Goal: Information Seeking & Learning: Understand process/instructions

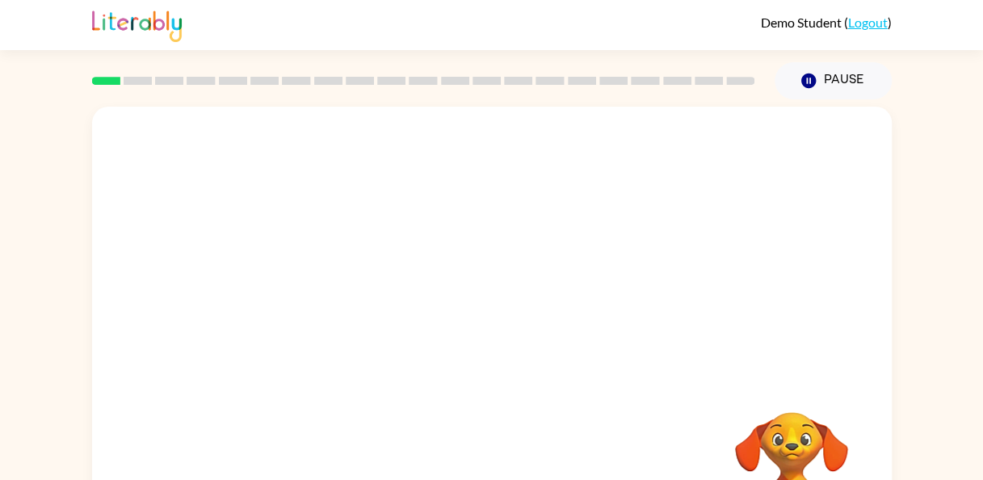
click at [432, 238] on div at bounding box center [492, 242] width 800 height 271
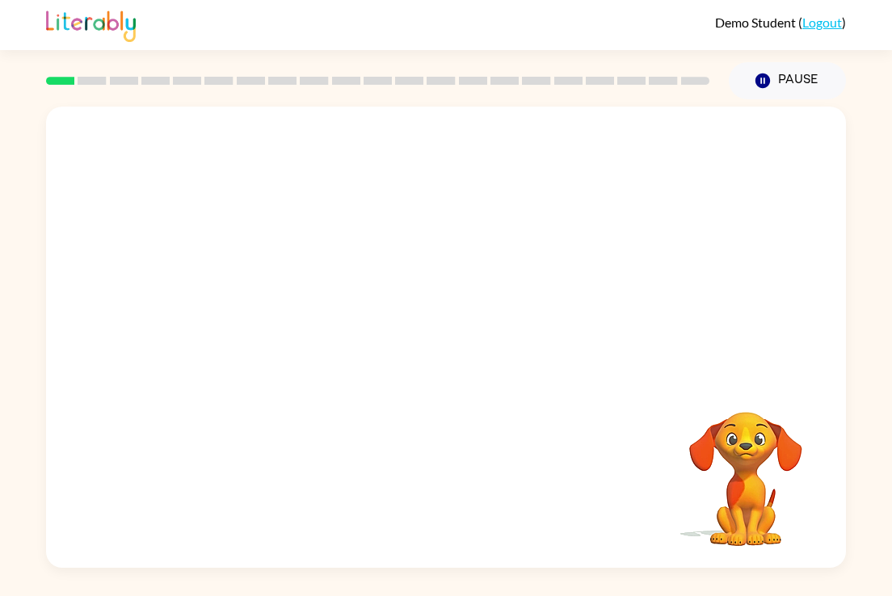
click at [130, 431] on div "Your browser must support playing .mp4 files to use Literably. Please try using…" at bounding box center [446, 337] width 800 height 461
click at [443, 339] on icon "button" at bounding box center [446, 345] width 28 height 28
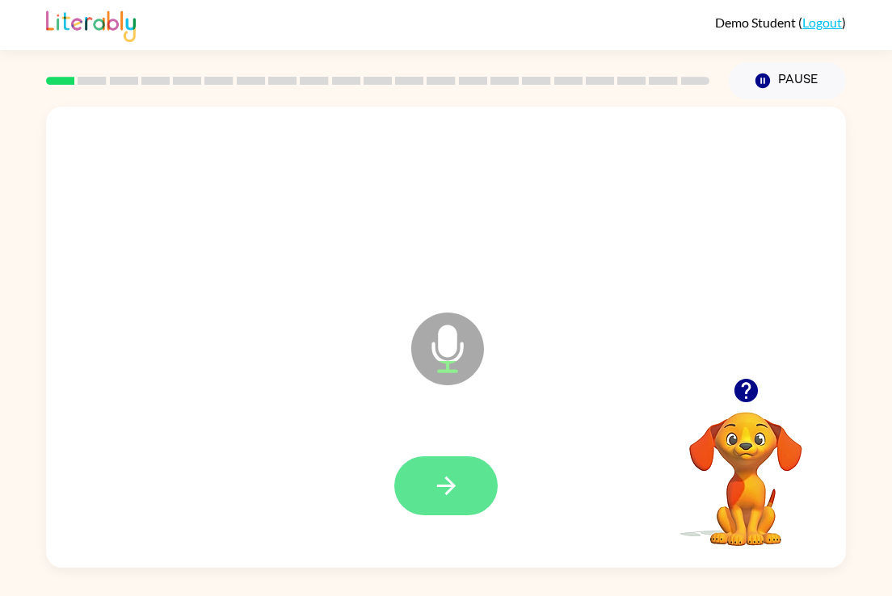
click at [447, 486] on icon "button" at bounding box center [445, 486] width 19 height 19
click at [439, 480] on icon "button" at bounding box center [446, 486] width 28 height 28
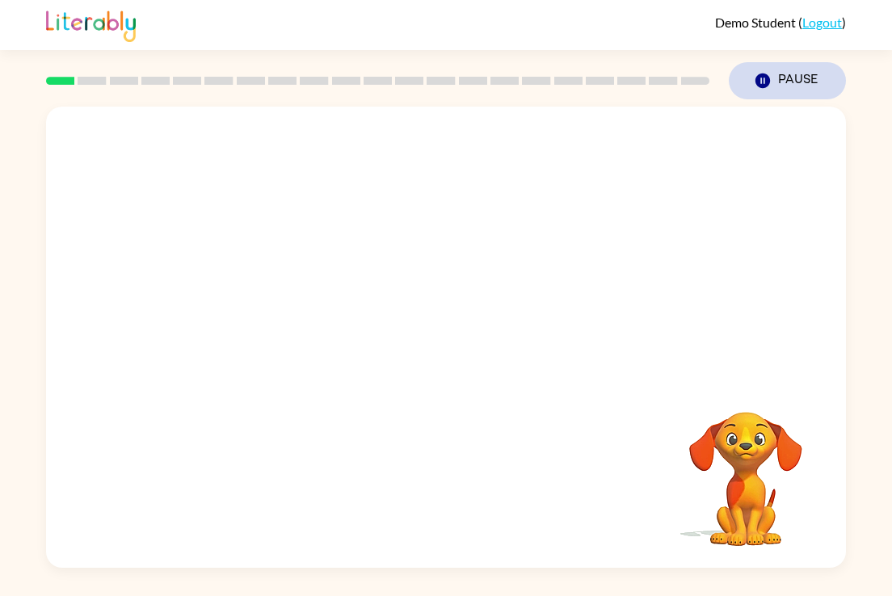
click at [755, 79] on icon "button" at bounding box center [762, 81] width 15 height 15
